Goal: Task Accomplishment & Management: Manage account settings

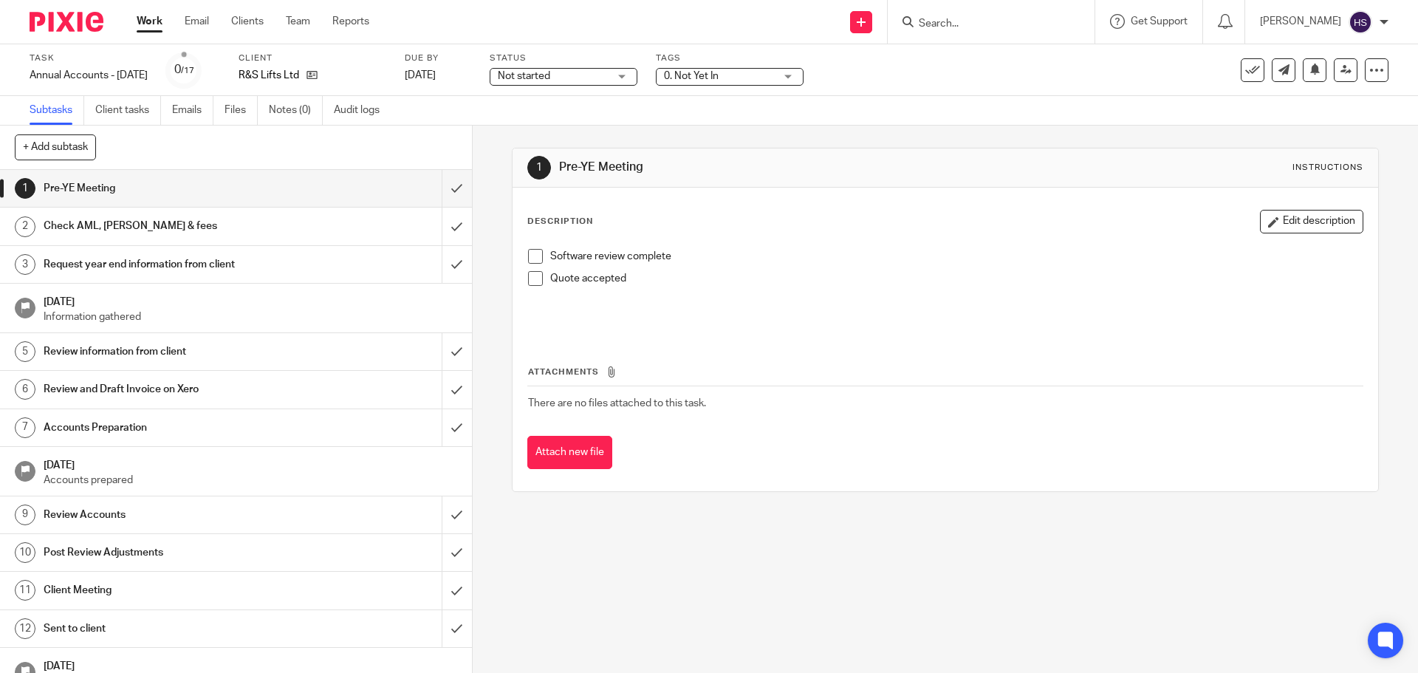
click at [290, 103] on link "Notes (0)" at bounding box center [296, 110] width 54 height 29
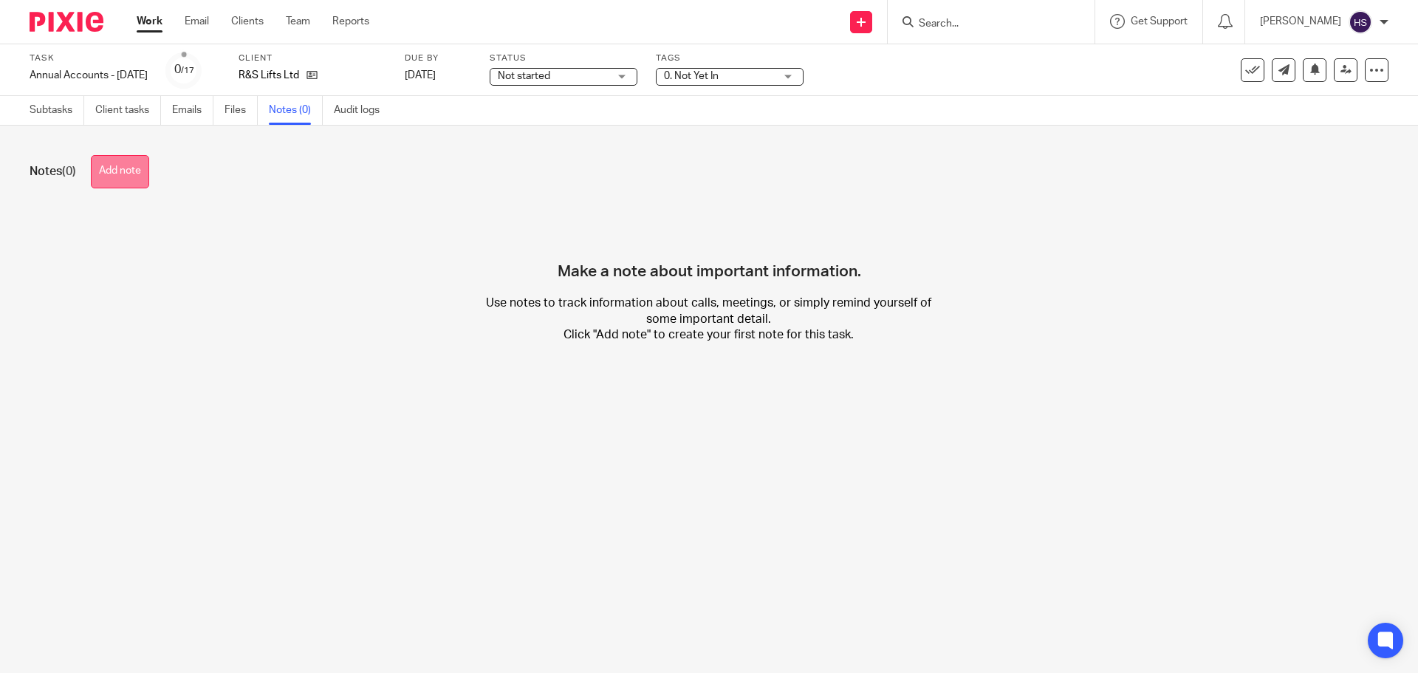
click at [140, 178] on button "Add note" at bounding box center [120, 171] width 58 height 33
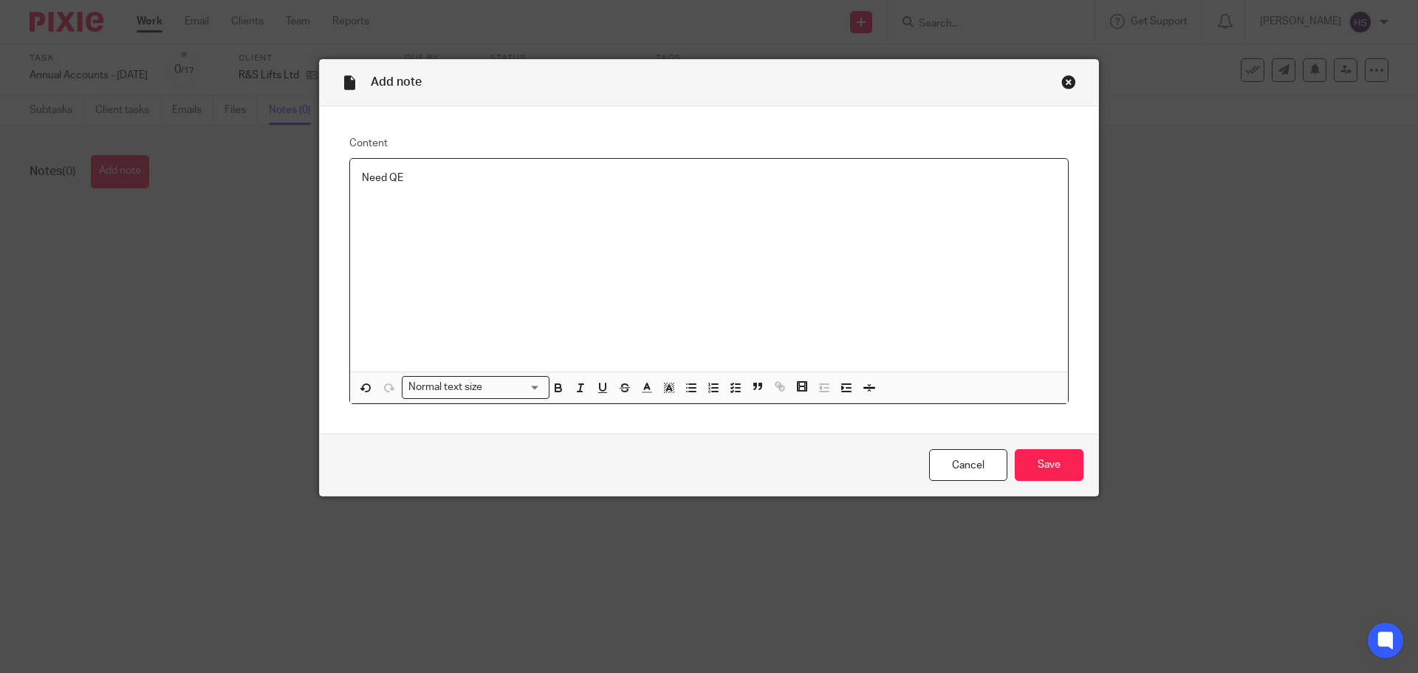
click at [641, 201] on div "Need QE" at bounding box center [709, 265] width 718 height 213
click at [1027, 456] on input "Save" at bounding box center [1048, 465] width 69 height 32
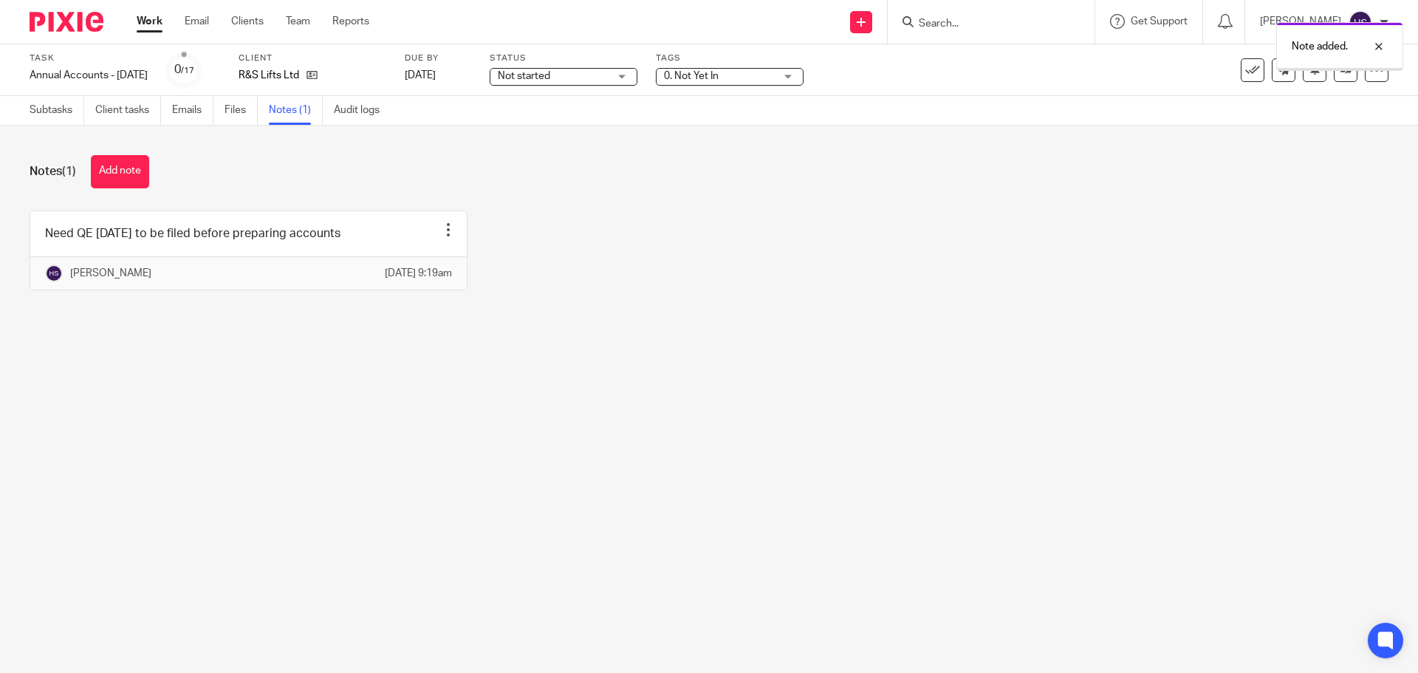
click at [79, 10] on div at bounding box center [61, 22] width 122 height 44
click at [75, 16] on img at bounding box center [67, 22] width 74 height 20
